Goal: Task Accomplishment & Management: Manage account settings

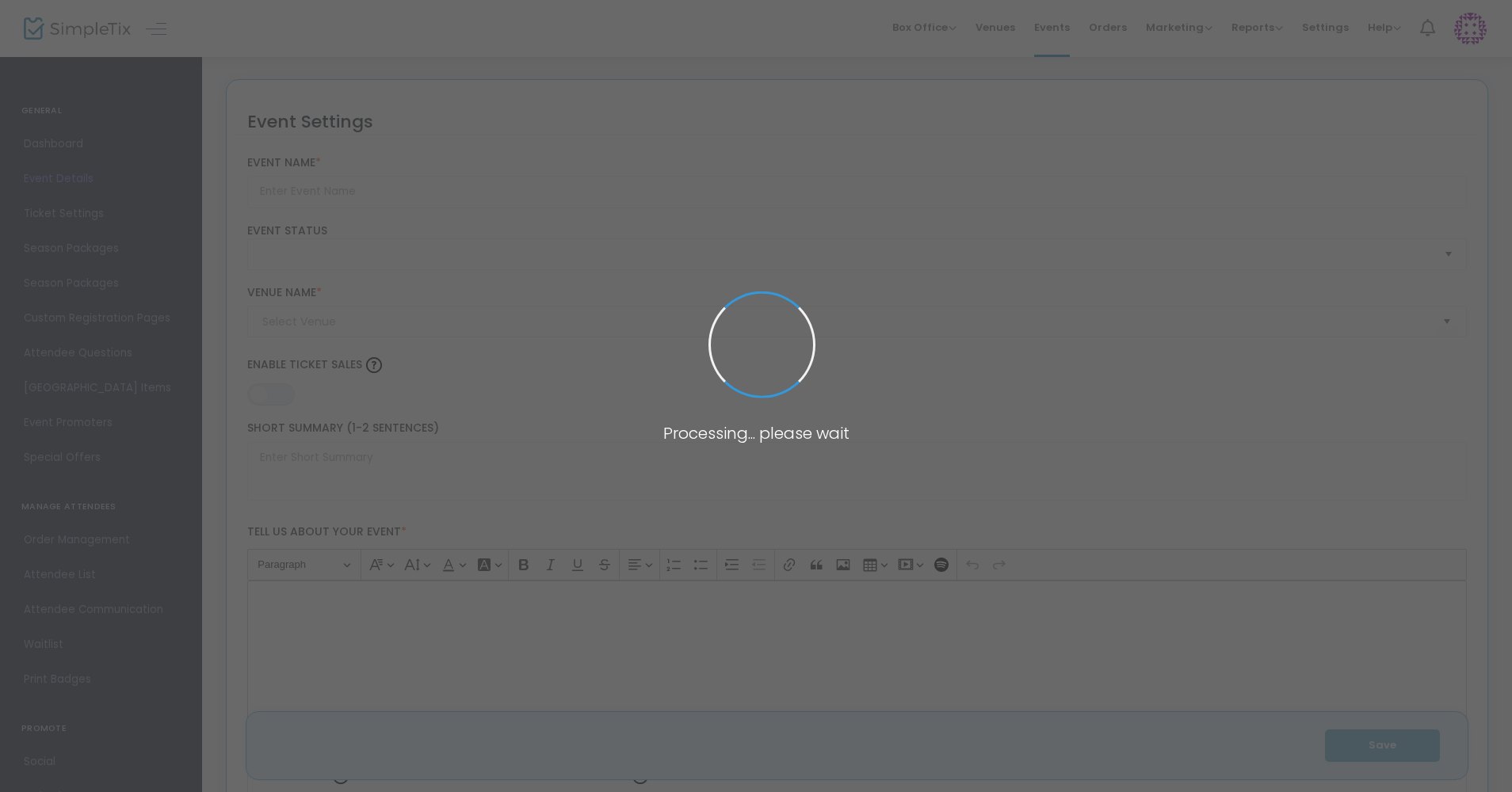
type input "The Magic of Jonathan Erlandson | Little Rock, October 11"
type textarea "Get ready for a mind-blowing and unforgettable magic experience with Jonathan E…"
type input "Buy Tickets"
type input "Looney Bin"
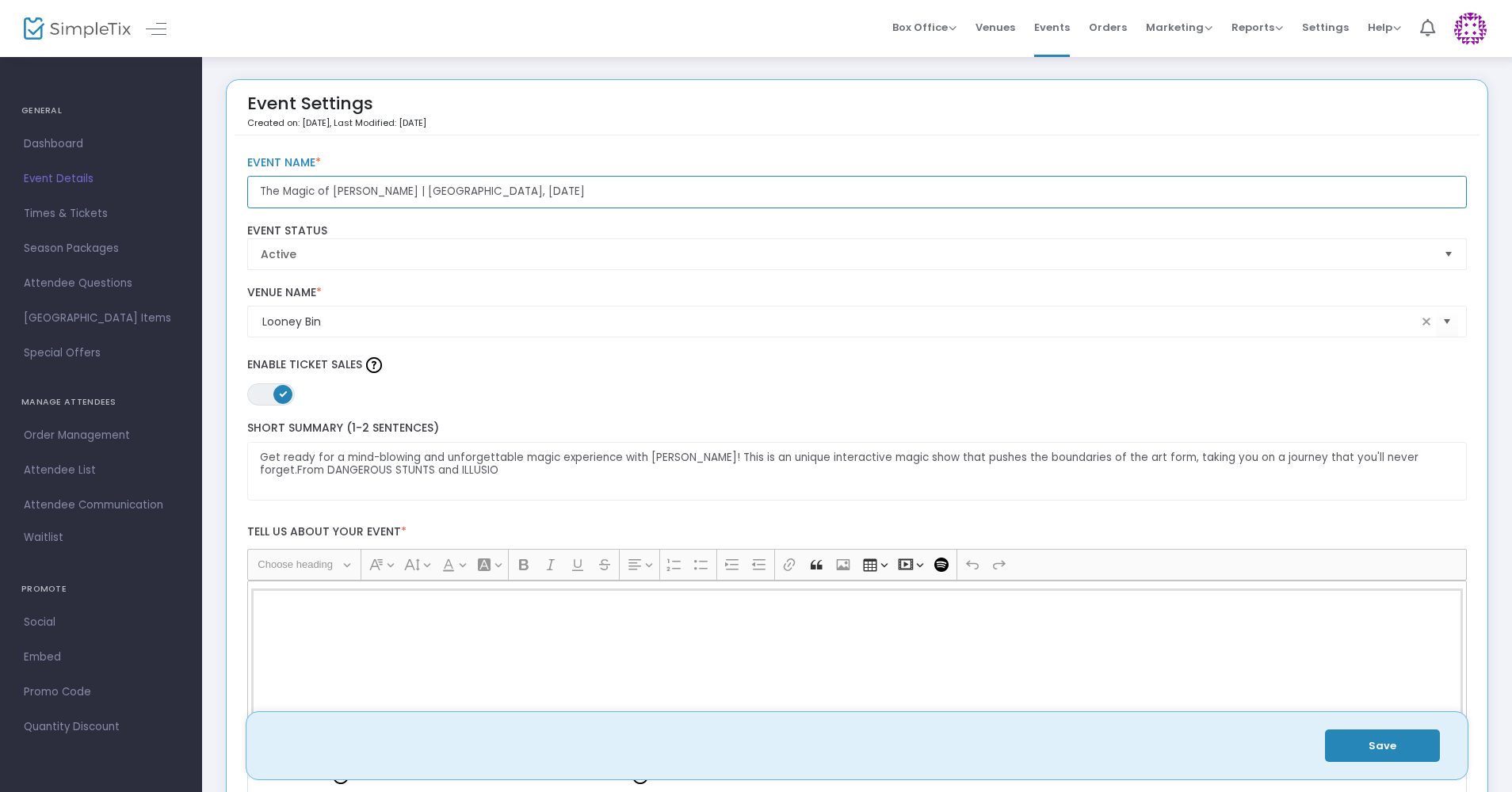
drag, startPoint x: 606, startPoint y: 195, endPoint x: 597, endPoint y: 194, distance: 9.1
click at [606, 195] on input "The Magic of Jonathan Erlandson | Little Rock, October 11" at bounding box center [857, 192] width 1220 height 32
drag, startPoint x: 589, startPoint y: 194, endPoint x: 502, endPoint y: 201, distance: 87.3
click at [497, 197] on input "The Magic of Jonathan Erlandson | Little Rock, October 11" at bounding box center [857, 192] width 1220 height 32
type input "The Magic of Jonathan Erlandson | Little Rock"
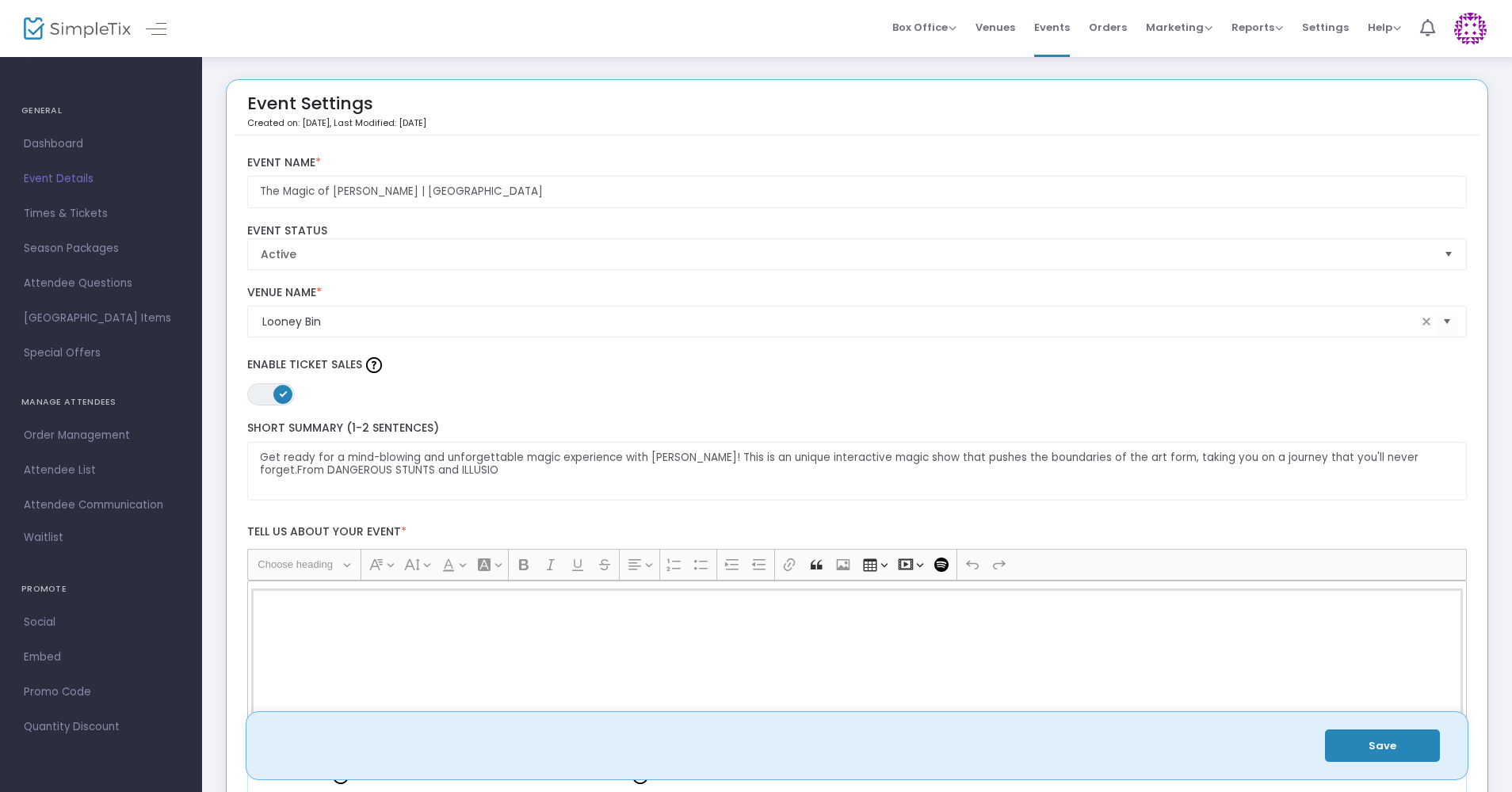
click at [1353, 746] on button "Save" at bounding box center [1382, 746] width 115 height 32
